Goal: Information Seeking & Learning: Learn about a topic

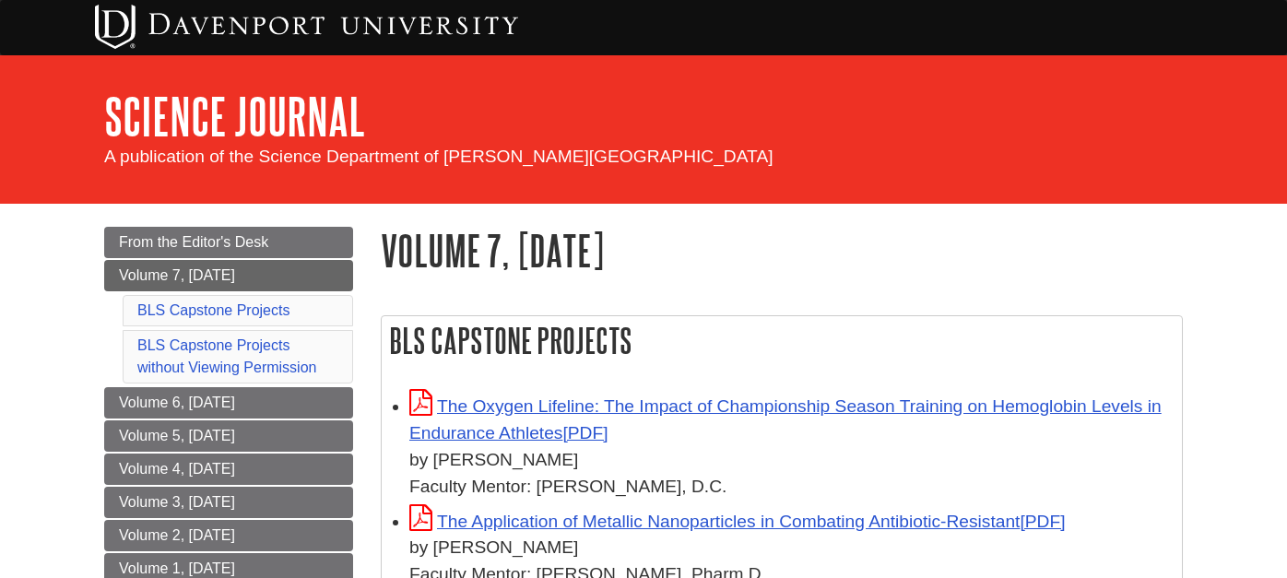
scroll to position [512, 0]
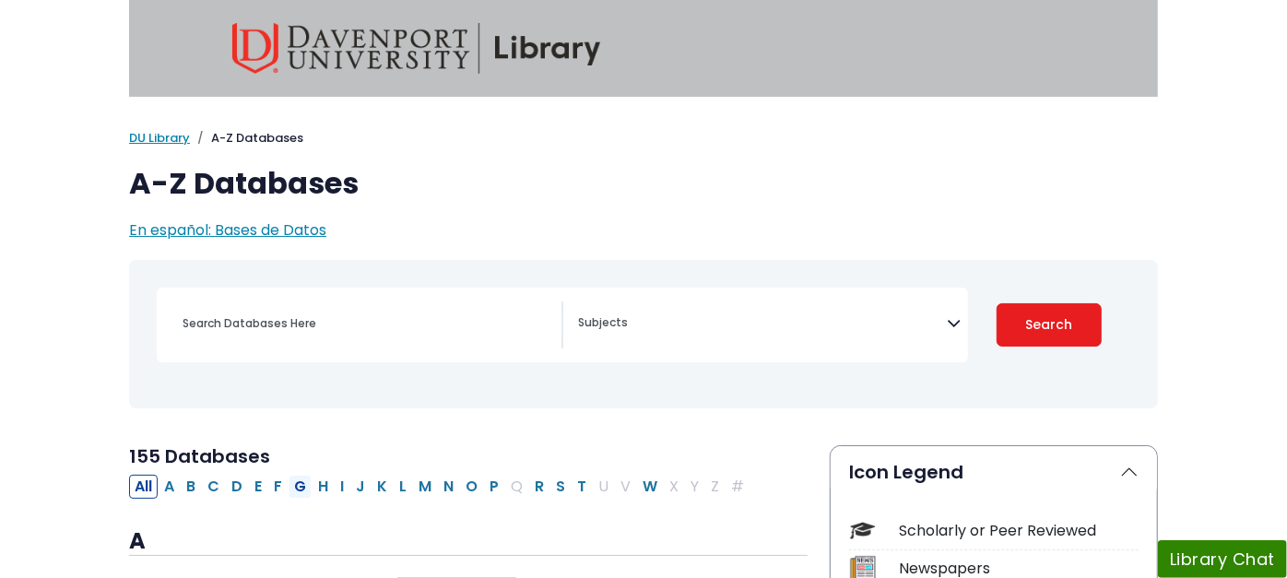
click at [289, 481] on button "G" at bounding box center [300, 487] width 23 height 24
select select "Database Subject Filter"
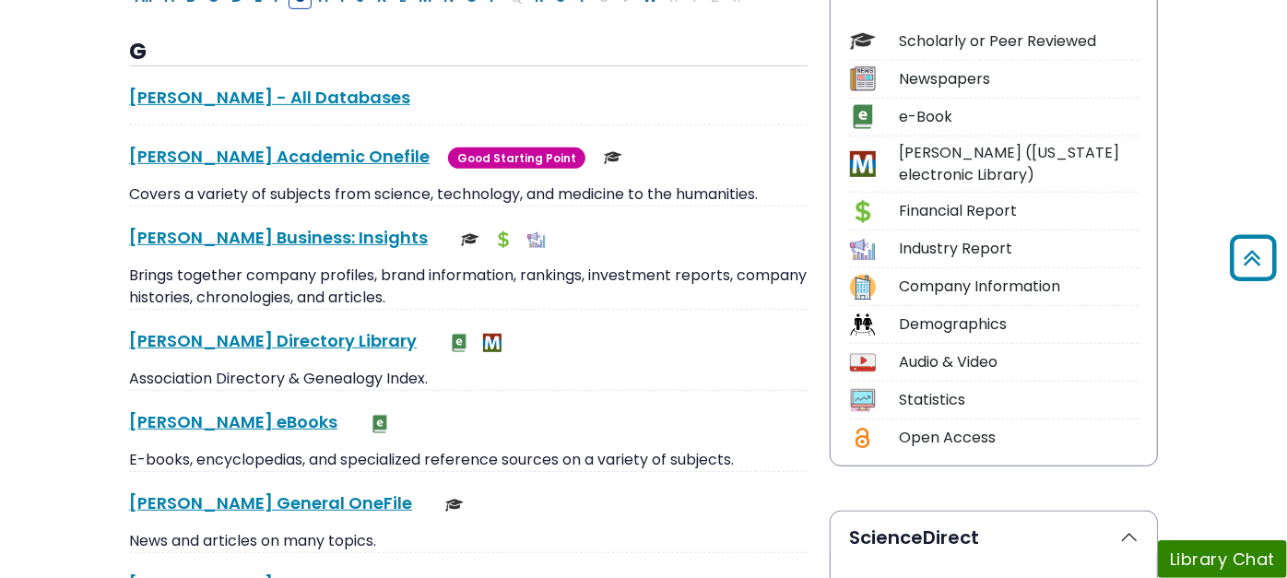
scroll to position [716, 0]
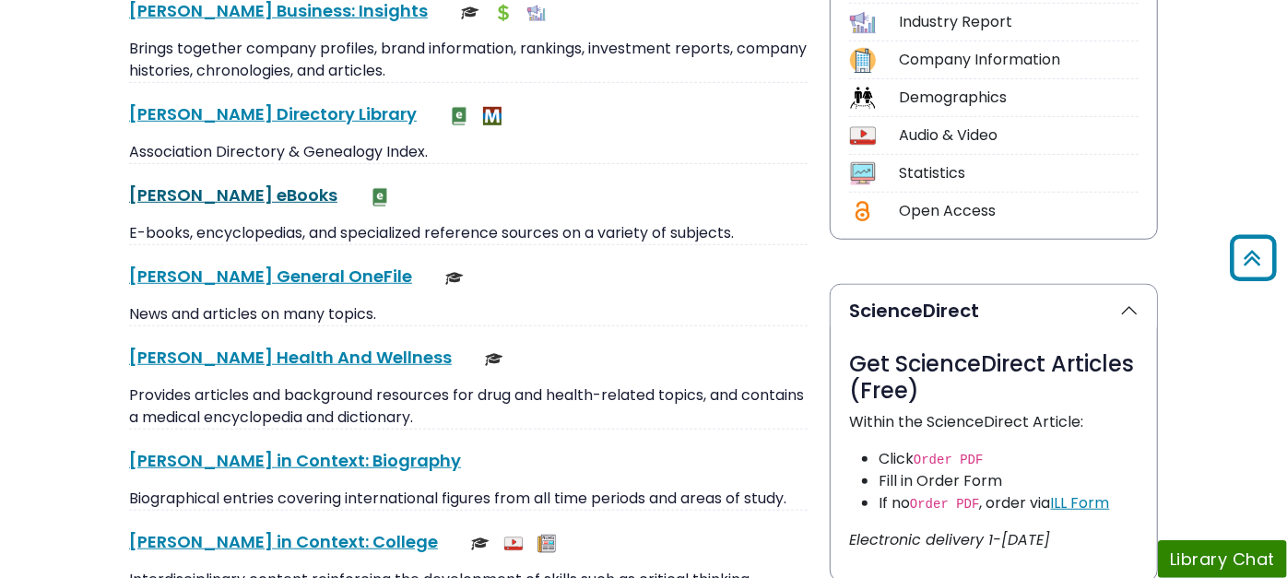
click at [129, 192] on link "Gale eBooks This link opens in a new window" at bounding box center [233, 194] width 208 height 23
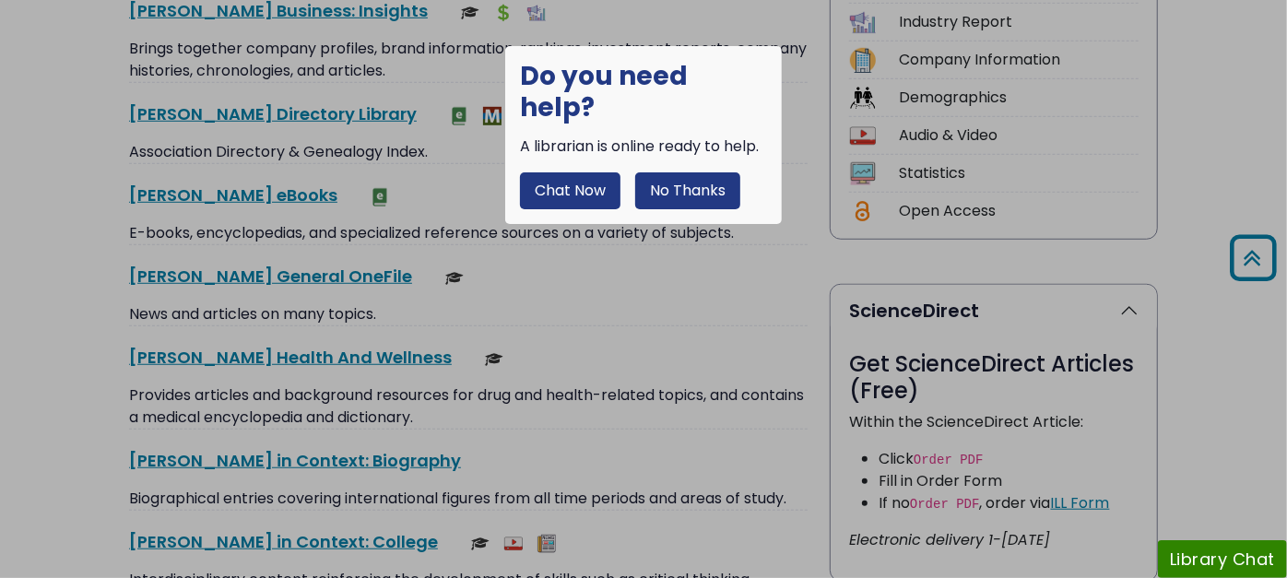
click at [670, 172] on button "No Thanks" at bounding box center [687, 190] width 105 height 37
